Goal: Transaction & Acquisition: Download file/media

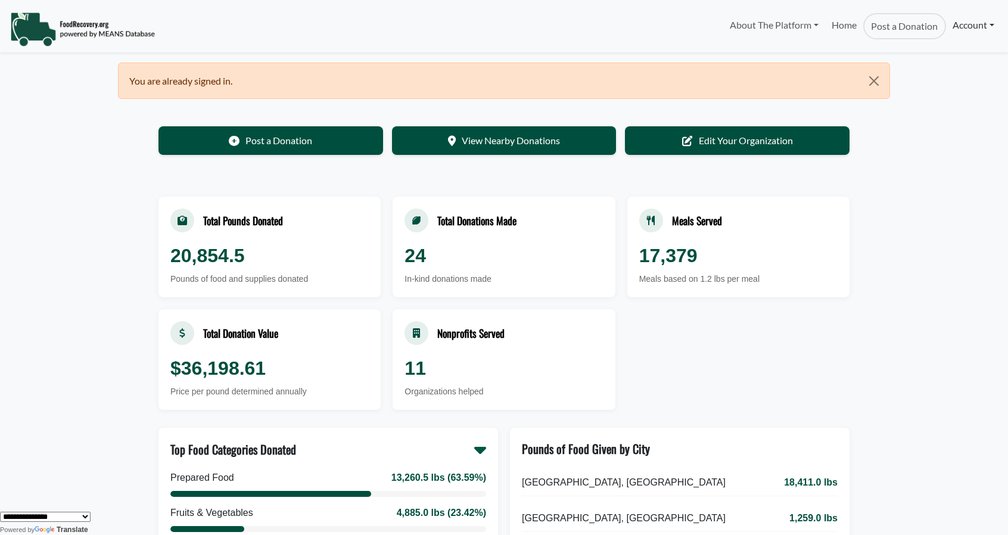
click at [961, 27] on link "Account" at bounding box center [973, 25] width 55 height 24
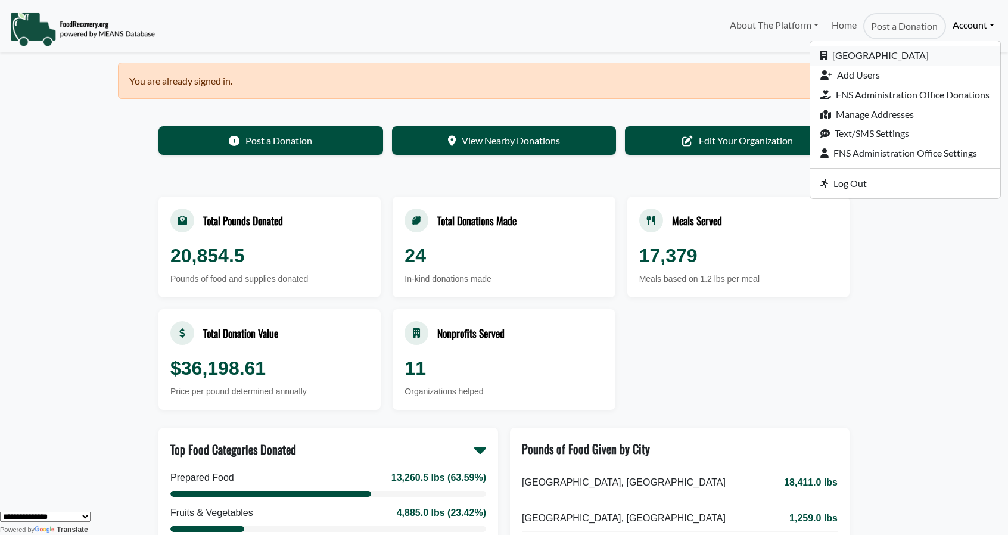
click at [885, 57] on link "[GEOGRAPHIC_DATA]" at bounding box center [906, 56] width 190 height 20
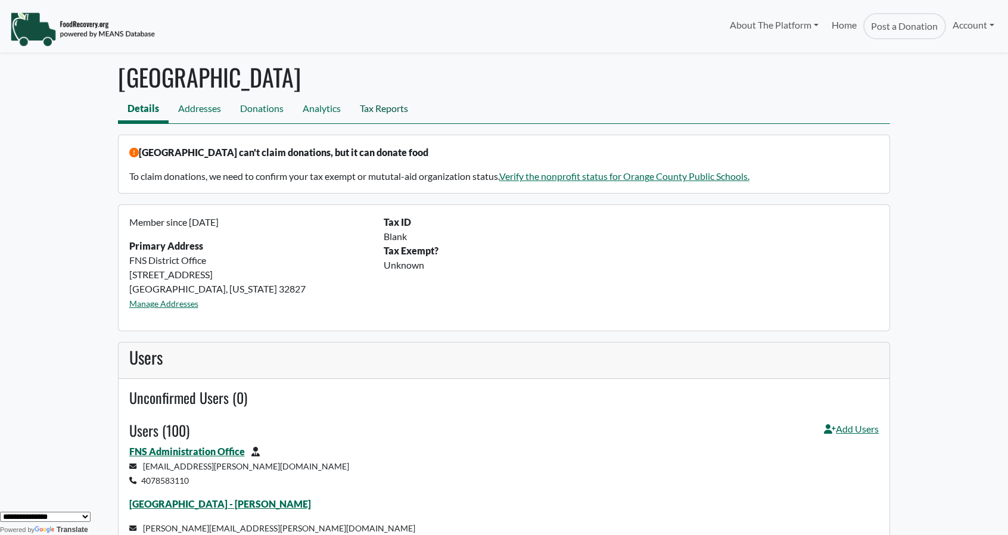
drag, startPoint x: 381, startPoint y: 108, endPoint x: 389, endPoint y: 107, distance: 8.5
click at [381, 108] on link "Tax Reports" at bounding box center [383, 110] width 67 height 27
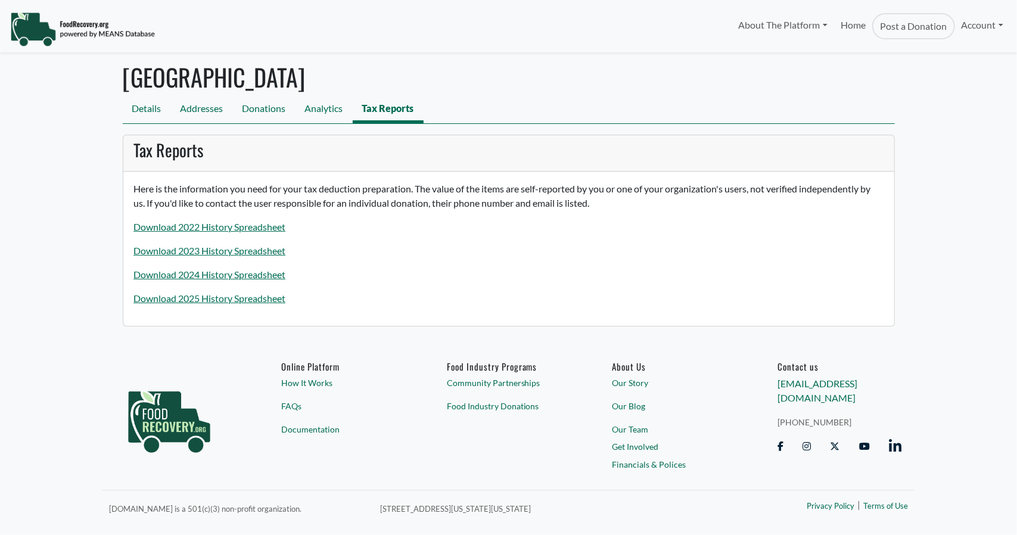
select select "Language Translate Widget"
click at [215, 295] on link "Download 2025 History Spreadsheet" at bounding box center [209, 298] width 152 height 11
